Goal: Task Accomplishment & Management: Use online tool/utility

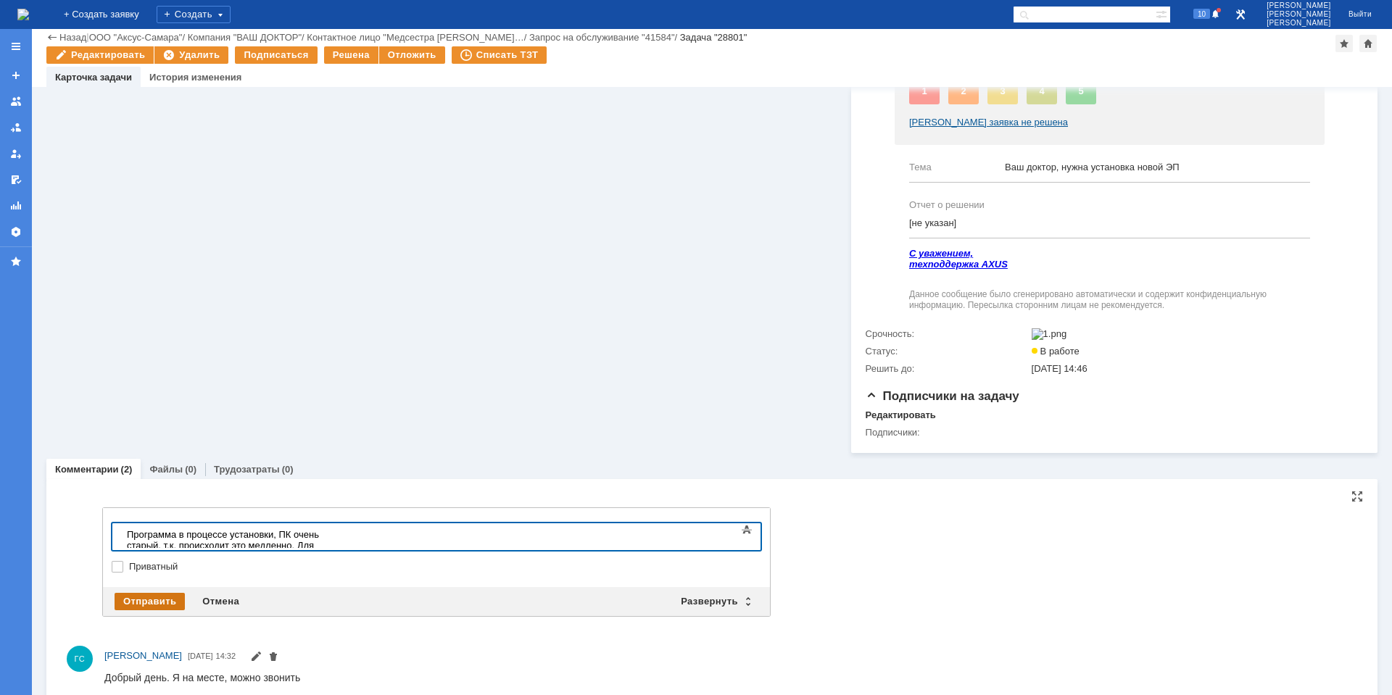
click at [139, 603] on div "Отправить" at bounding box center [150, 601] width 70 height 17
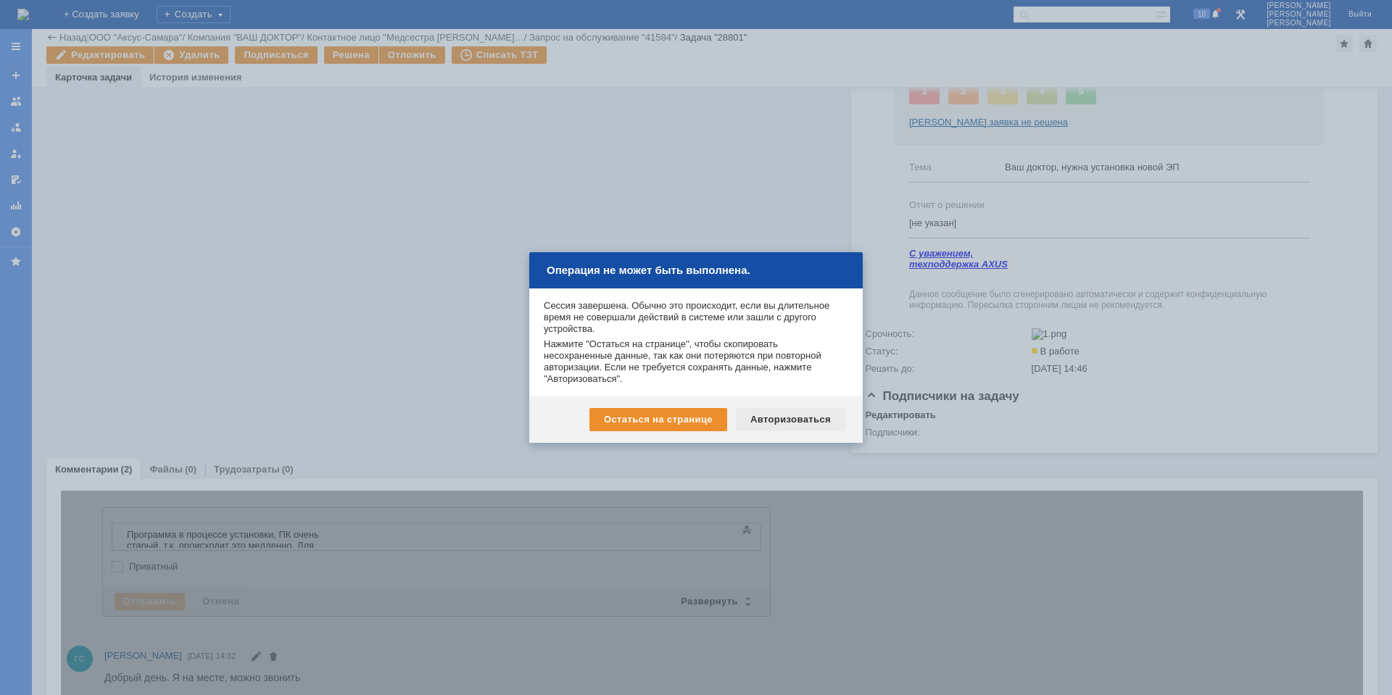
click at [795, 426] on div "Авторизоваться" at bounding box center [791, 419] width 110 height 23
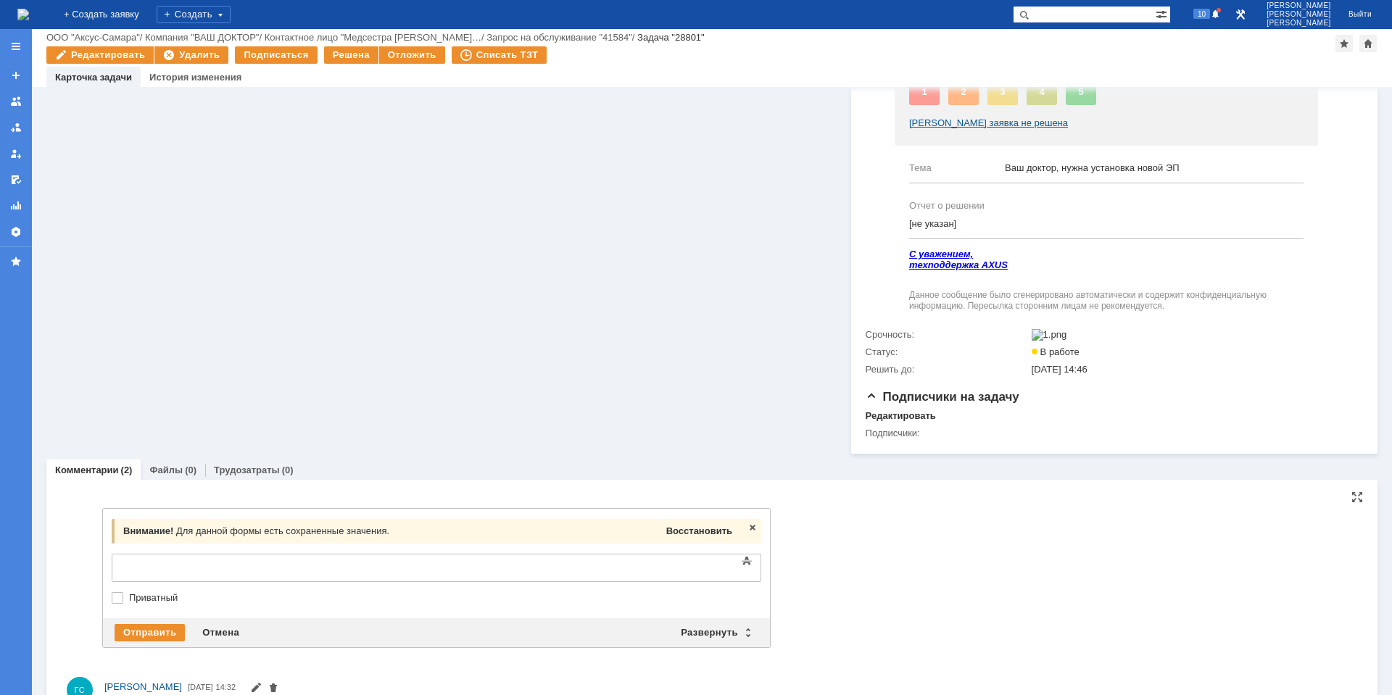
click at [709, 537] on span "Восстановить" at bounding box center [699, 531] width 66 height 11
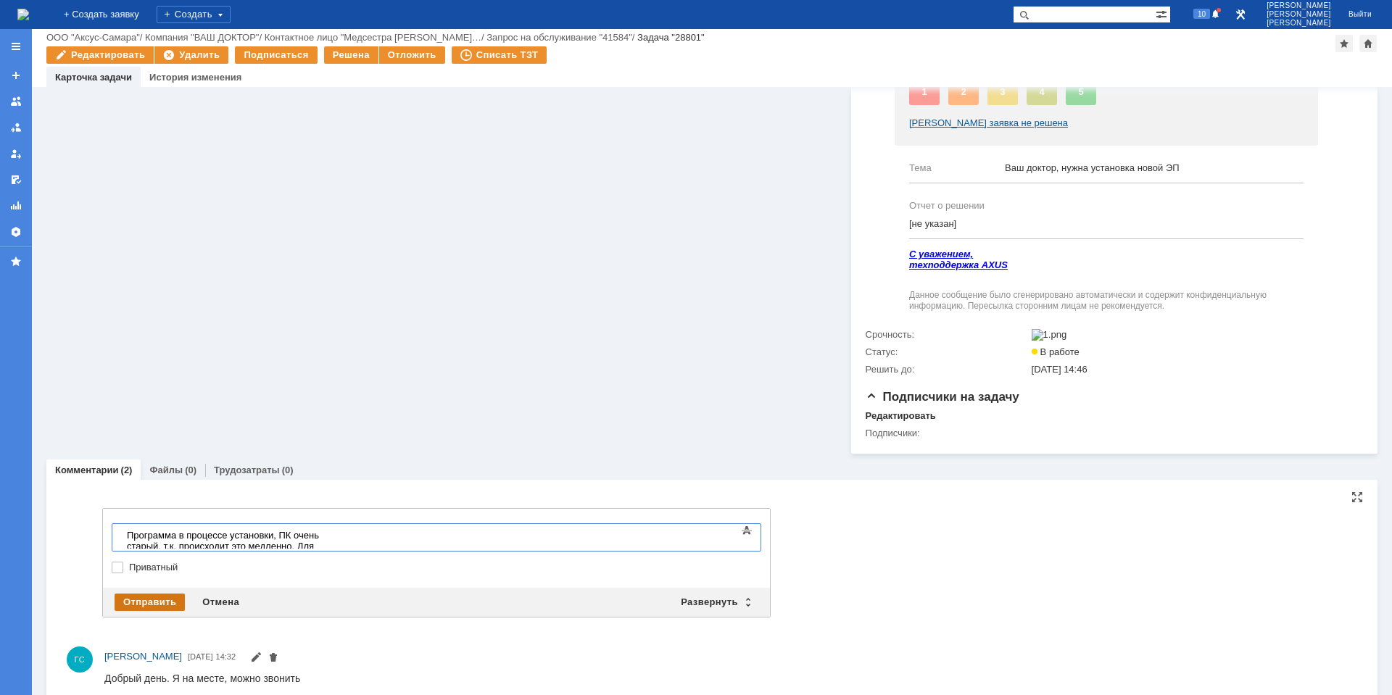
click at [171, 603] on div "Отправить" at bounding box center [150, 602] width 70 height 17
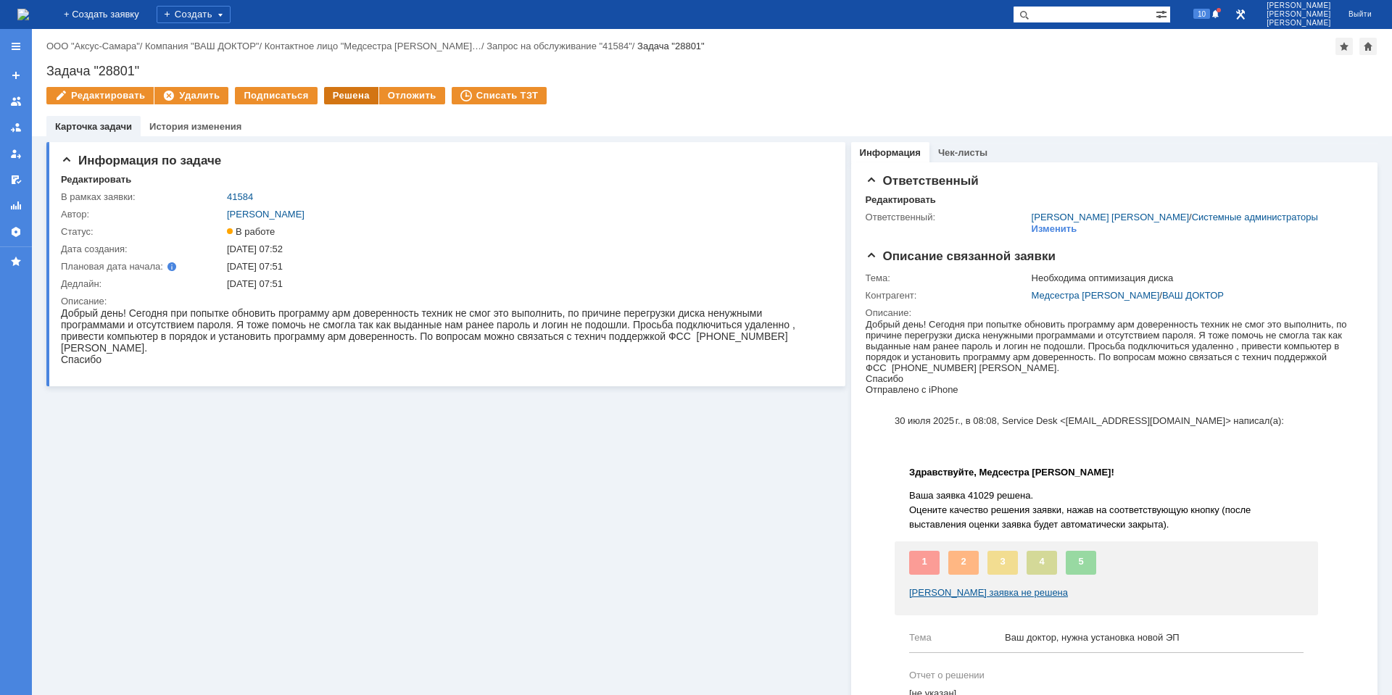
drag, startPoint x: 352, startPoint y: 94, endPoint x: 561, endPoint y: 48, distance: 213.1
click at [352, 94] on div "Решена" at bounding box center [351, 95] width 54 height 17
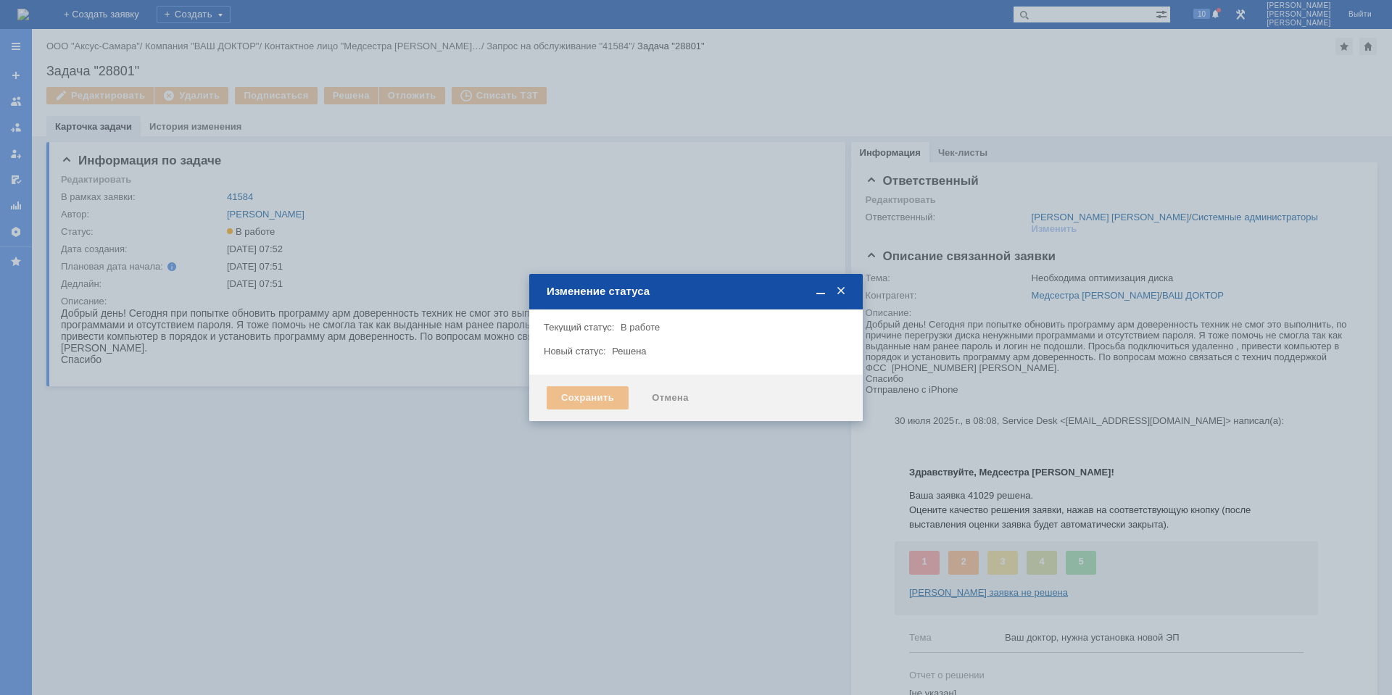
click at [603, 411] on div "Сохранить Отмена" at bounding box center [696, 398] width 334 height 46
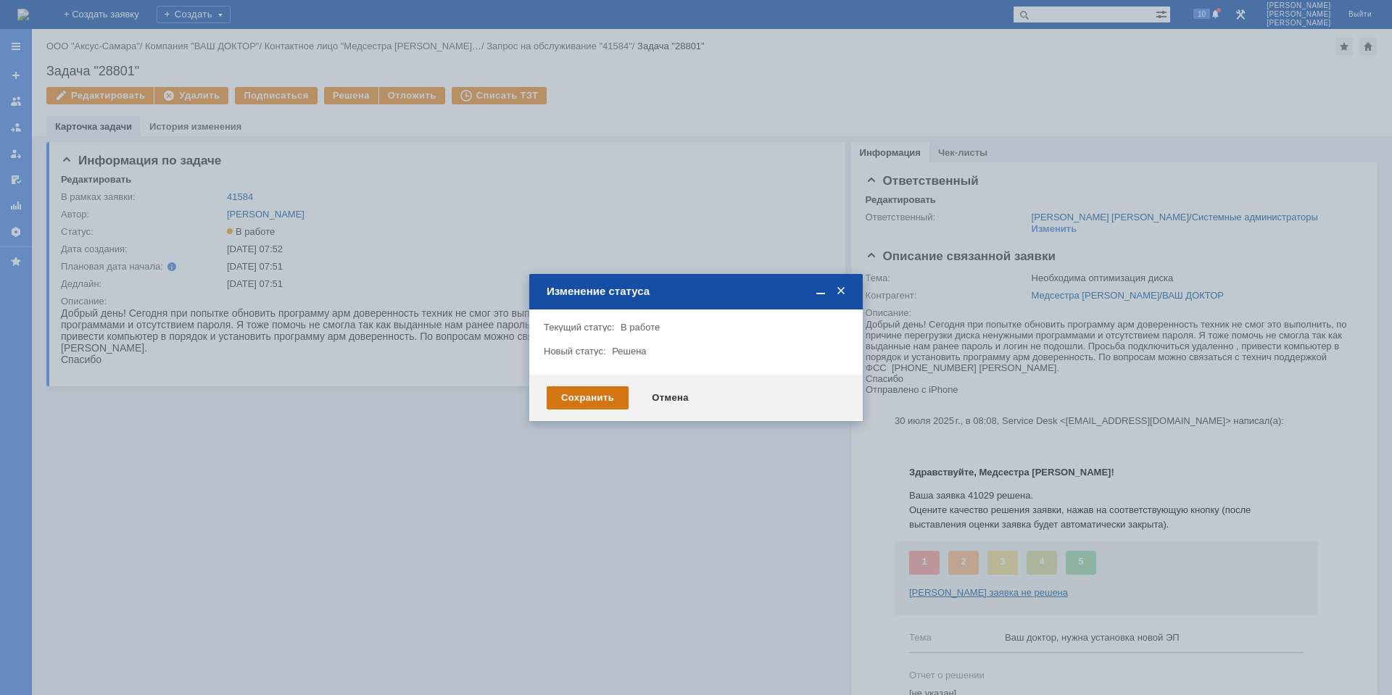
click at [598, 402] on div "Сохранить" at bounding box center [588, 398] width 82 height 23
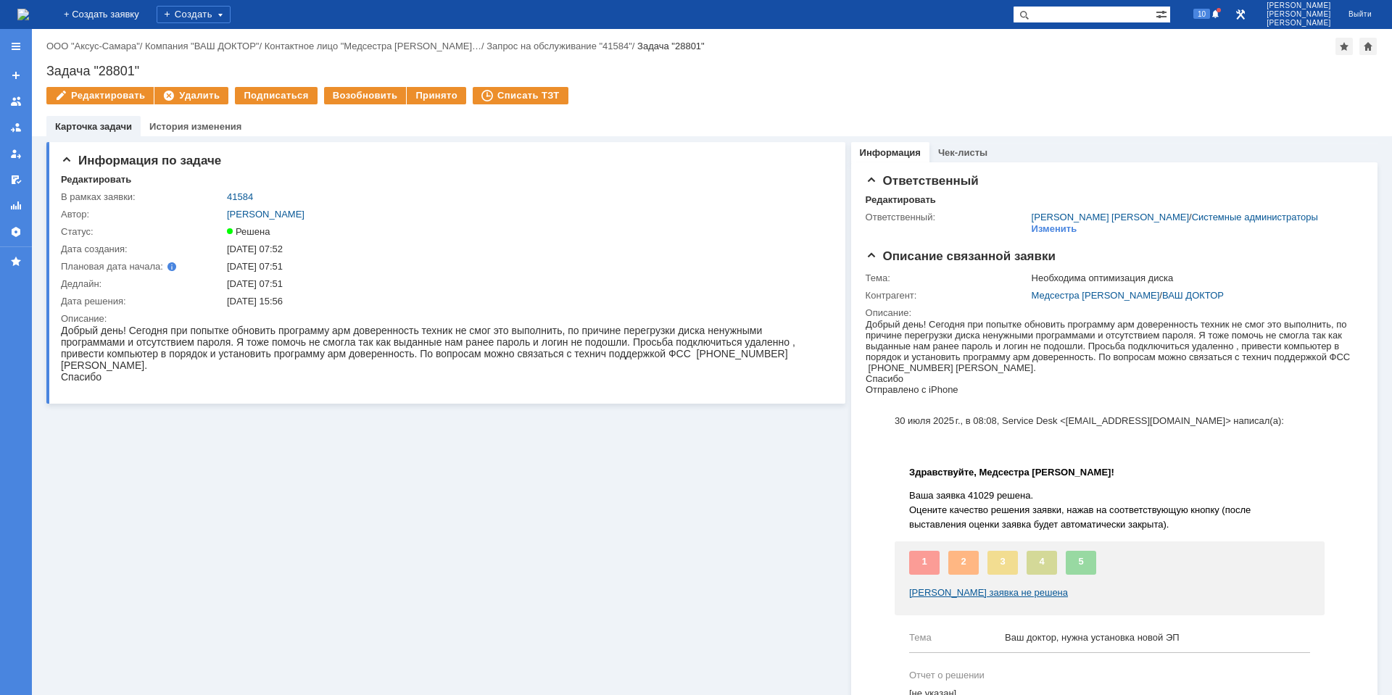
click at [29, 17] on img at bounding box center [23, 15] width 12 height 12
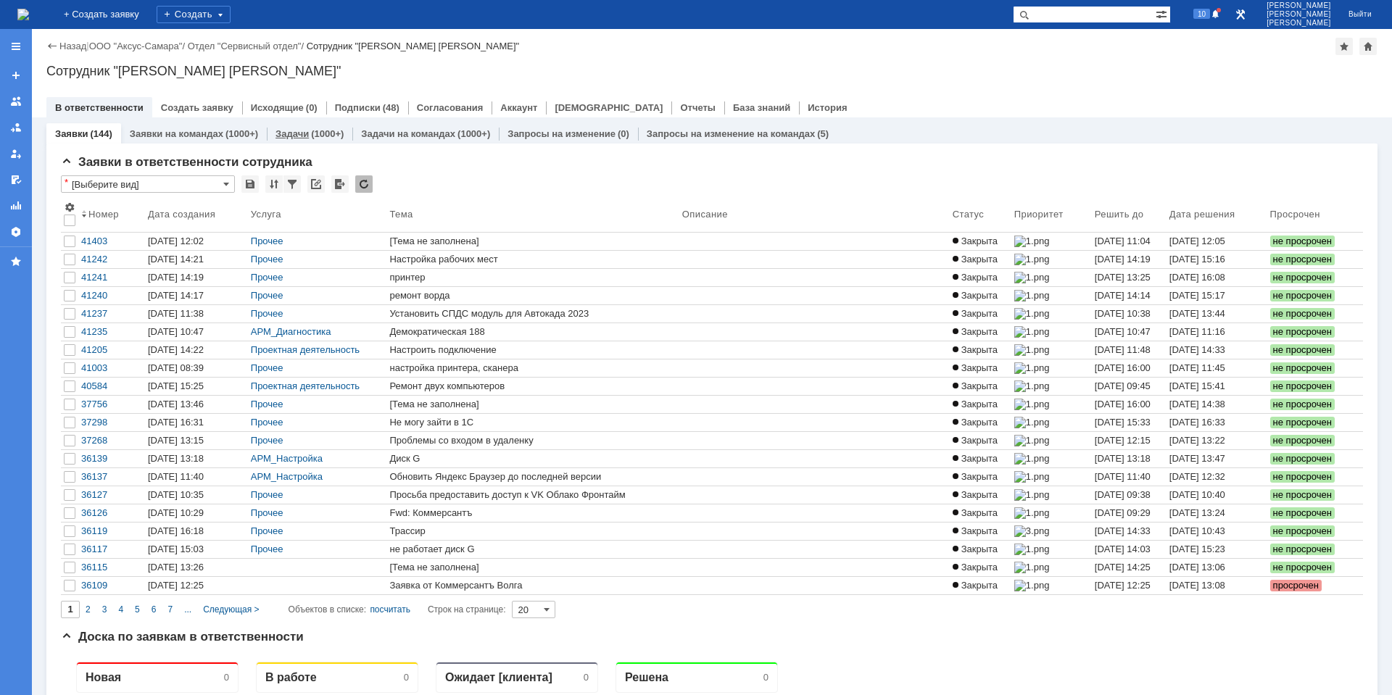
click at [322, 136] on div "(1000+)" at bounding box center [327, 133] width 33 height 11
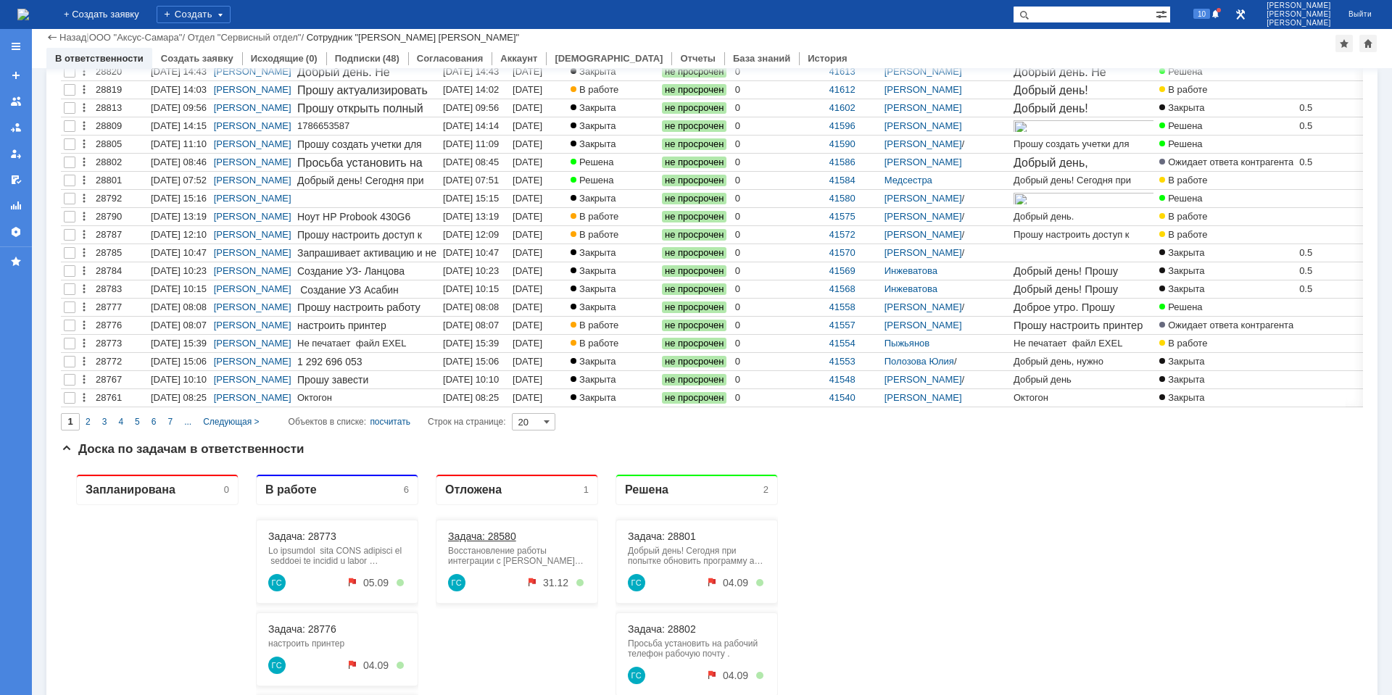
click at [492, 535] on link "Задача: 28580" at bounding box center [482, 537] width 68 height 12
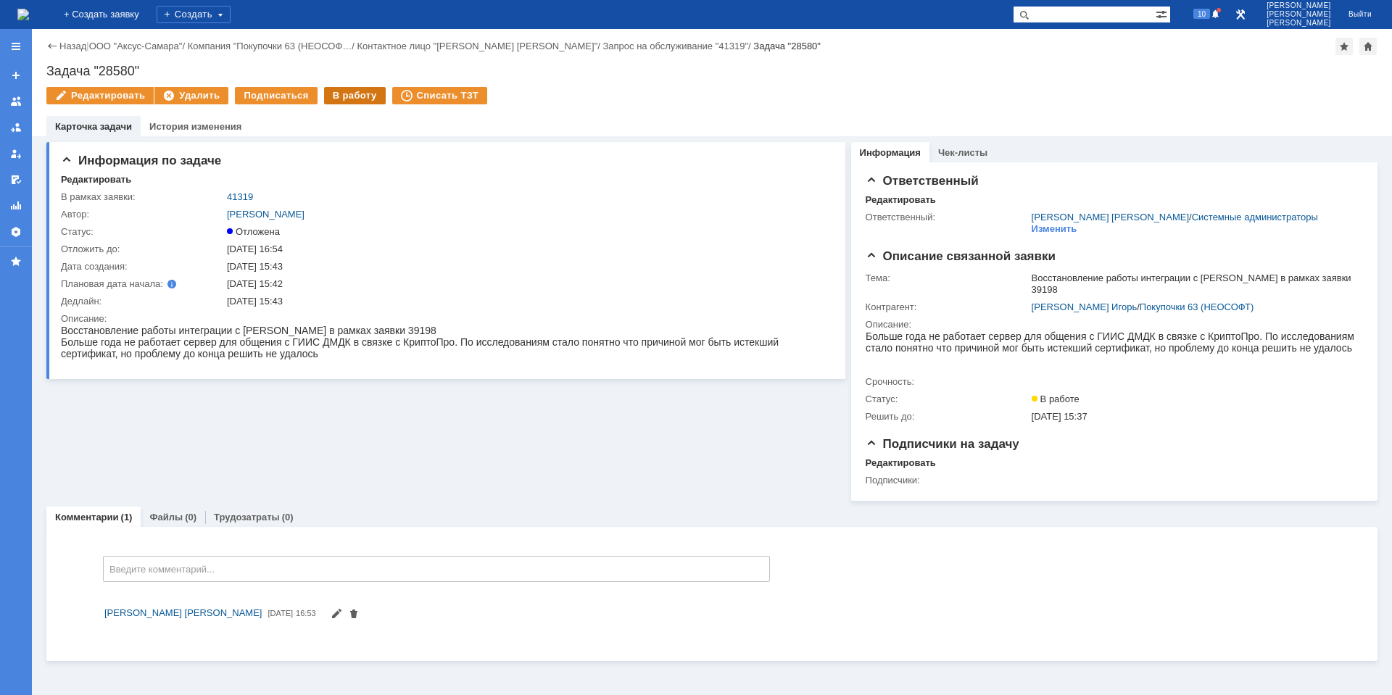
click at [339, 96] on div "В работу" at bounding box center [355, 95] width 62 height 17
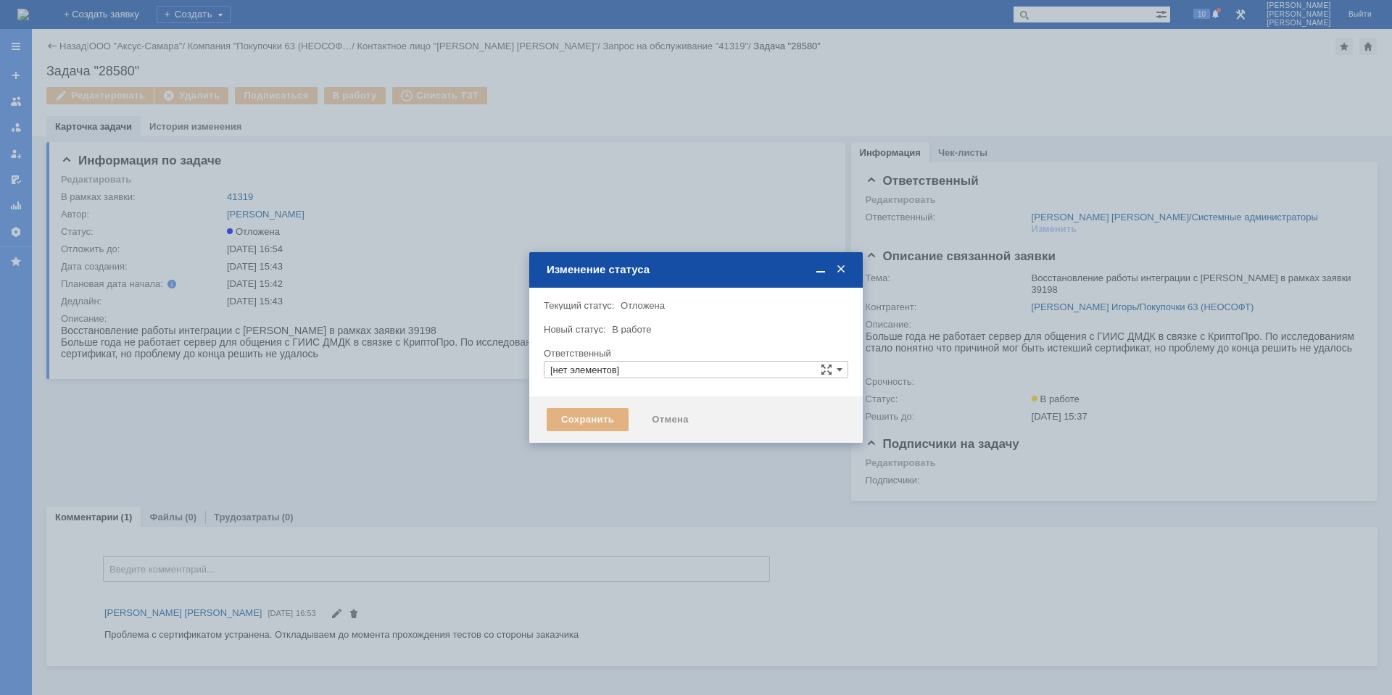
type input "[PERSON_NAME] [PERSON_NAME]"
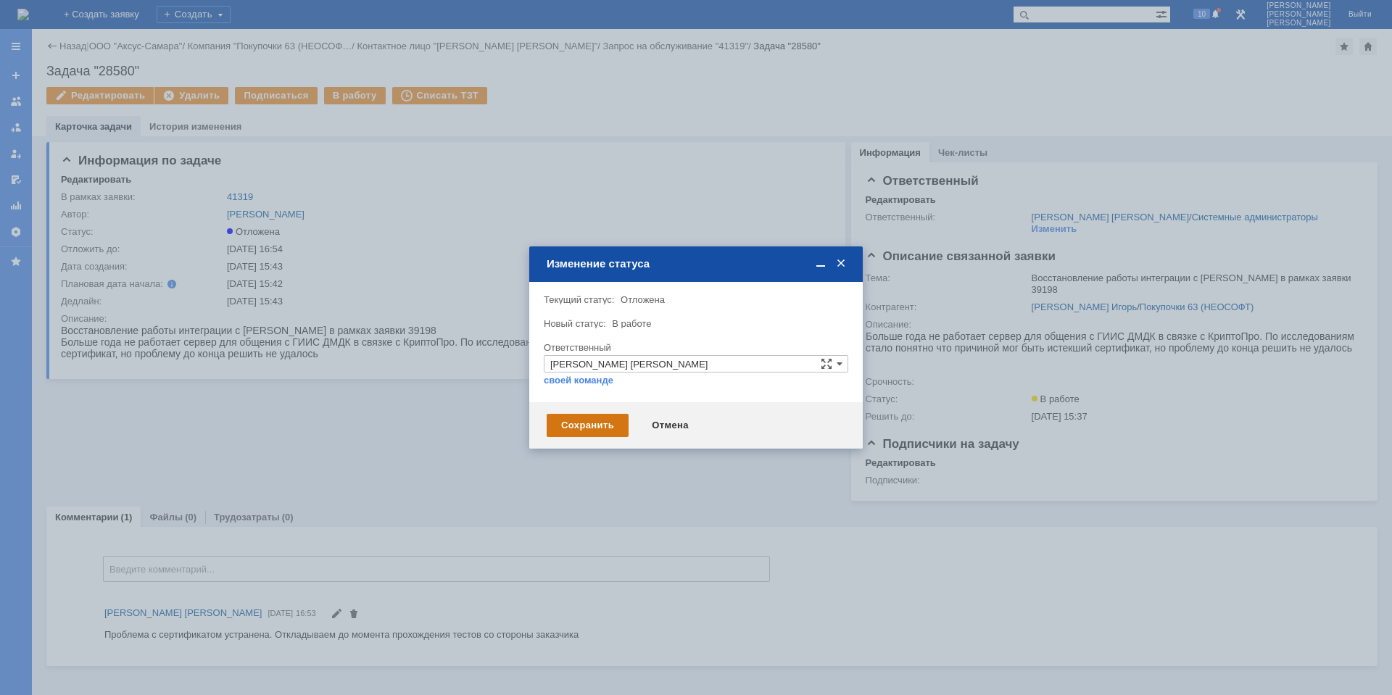
click at [579, 426] on div "Сохранить" at bounding box center [588, 425] width 82 height 23
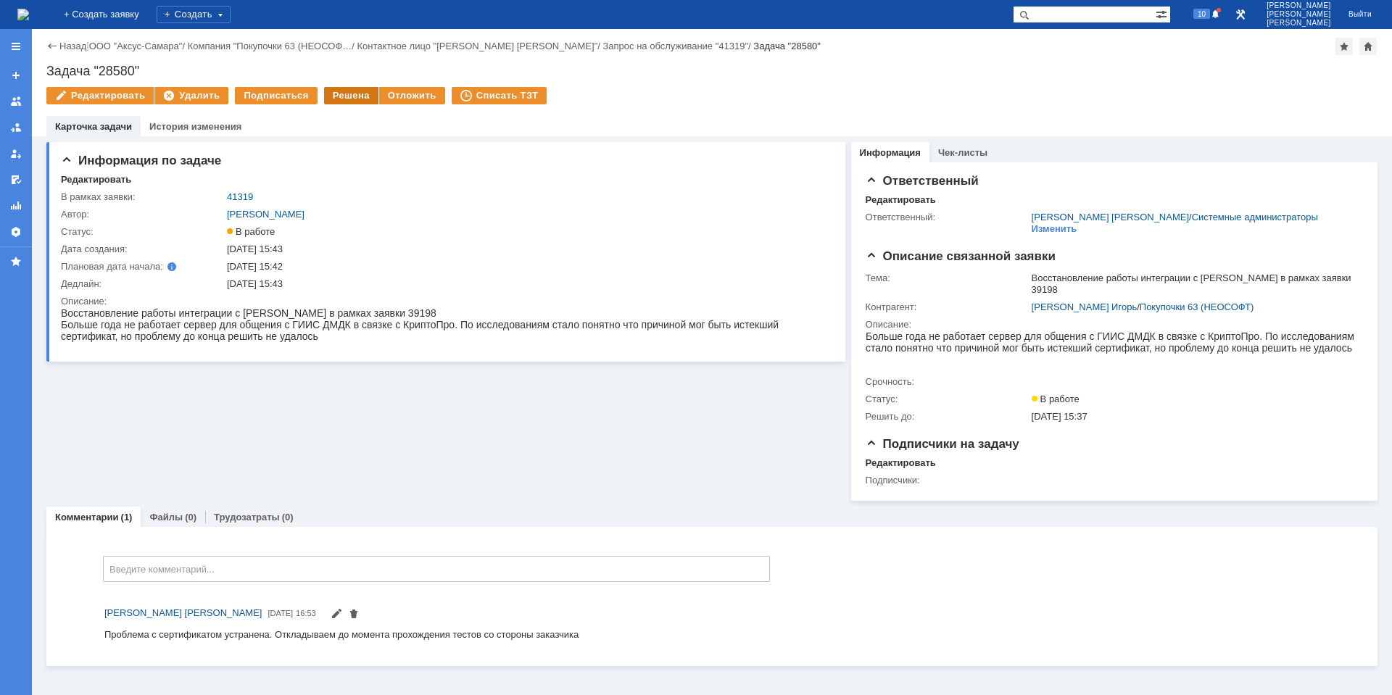
click at [348, 100] on div "Решена" at bounding box center [351, 95] width 54 height 17
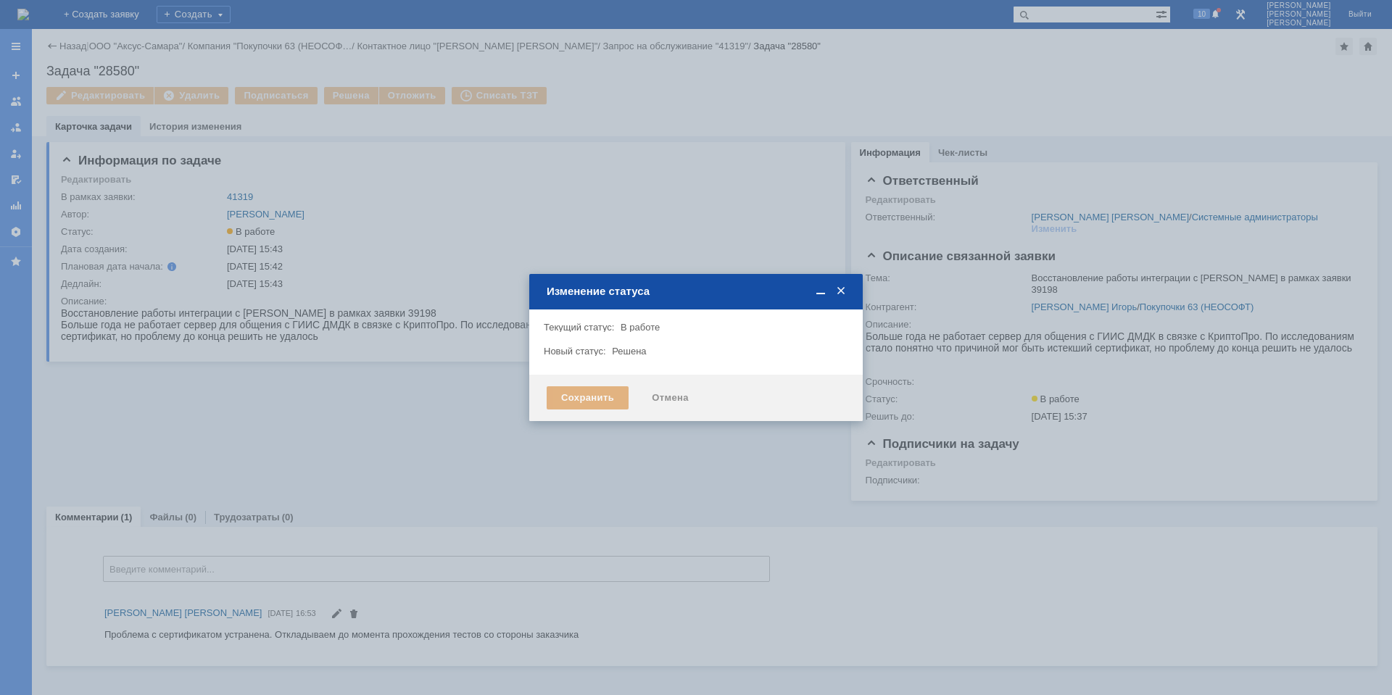
click at [587, 393] on div "Сохранить" at bounding box center [588, 398] width 82 height 23
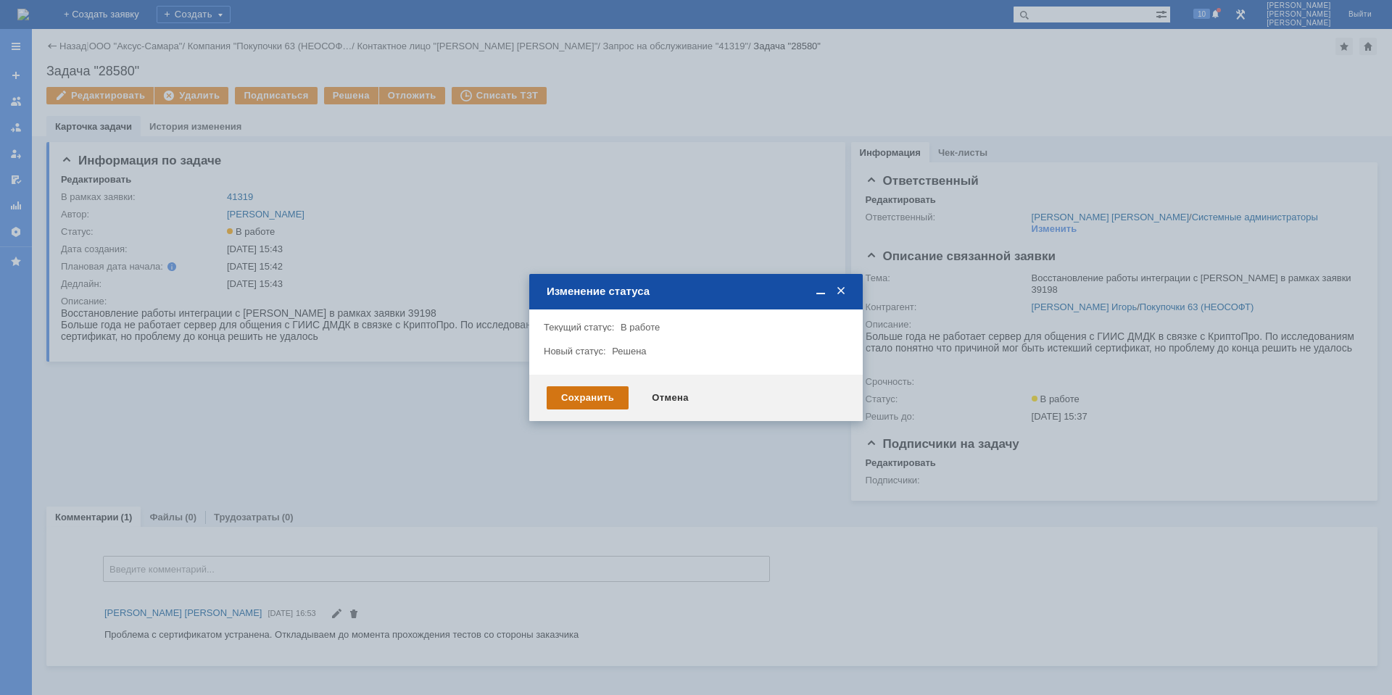
click at [569, 400] on div "Сохранить" at bounding box center [588, 398] width 82 height 23
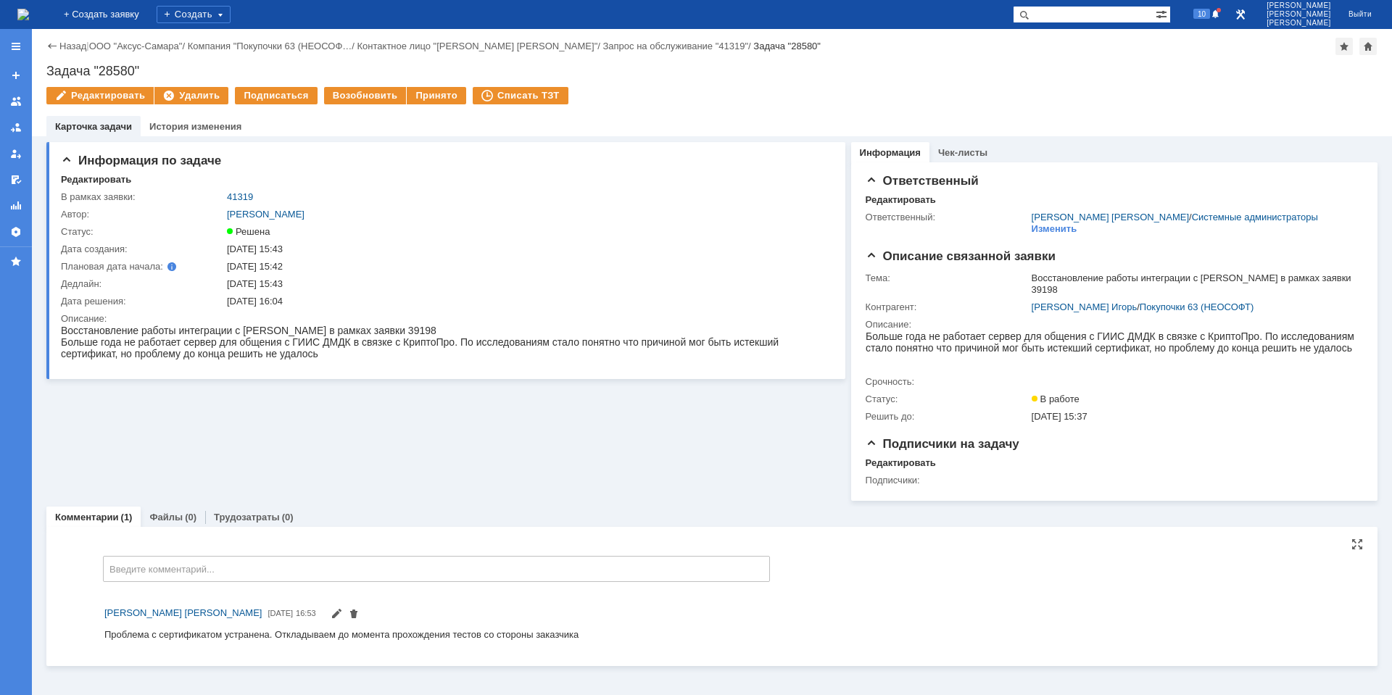
drag, startPoint x: 792, startPoint y: 1, endPoint x: 909, endPoint y: 599, distance: 608.8
click at [909, 599] on div "[PERSON_NAME] [PERSON_NAME] [DATE] 16:53" at bounding box center [712, 623] width 1302 height 51
